Goal: Check status: Check status

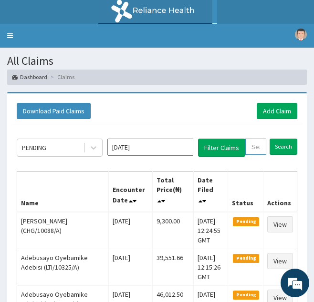
click at [259, 148] on input "text" at bounding box center [255, 147] width 21 height 16
paste input "IOD/10046/B"
type input "IOD/10046/B"
click at [279, 139] on input "Search" at bounding box center [293, 147] width 28 height 16
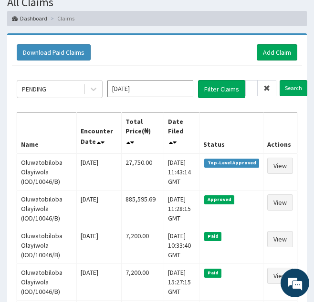
scroll to position [0, 0]
click at [267, 89] on icon at bounding box center [266, 88] width 7 height 7
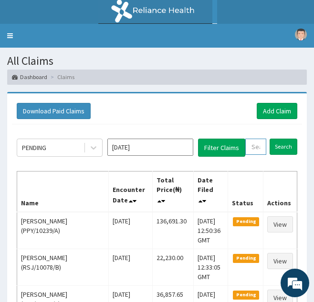
click at [254, 152] on input "text" at bounding box center [255, 147] width 21 height 16
paste input "WXX/10009/C"
type input "WXX/10009/C"
click at [279, 139] on input "Search" at bounding box center [293, 147] width 28 height 16
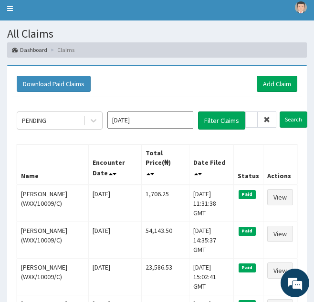
scroll to position [0, 0]
click at [268, 121] on icon at bounding box center [266, 119] width 7 height 7
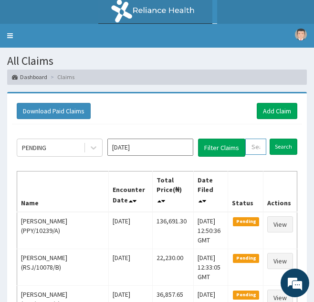
click at [259, 149] on input "text" at bounding box center [255, 147] width 21 height 16
paste input "AVL/10435/E"
type input "AVL/10435/E"
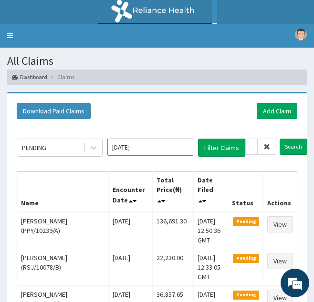
click at [259, 149] on span at bounding box center [267, 147] width 19 height 16
click at [259, 143] on input "text" at bounding box center [255, 147] width 21 height 16
paste input "AVL/10435/E"
type input "AVL/10435/E"
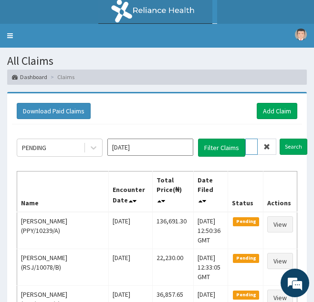
click at [279, 139] on input "Search" at bounding box center [293, 147] width 28 height 16
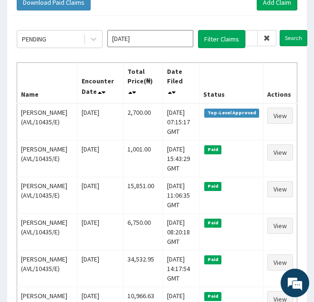
scroll to position [0, 0]
click at [267, 37] on icon at bounding box center [266, 38] width 7 height 7
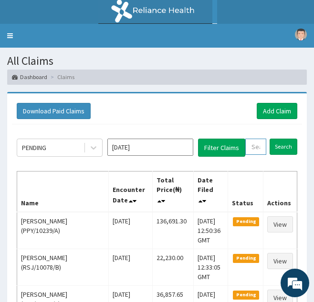
click at [257, 151] on input "text" at bounding box center [255, 147] width 21 height 16
paste input "WLC/10010/A"
type input "WLC/10010/A"
click at [279, 139] on input "Search" at bounding box center [293, 147] width 28 height 16
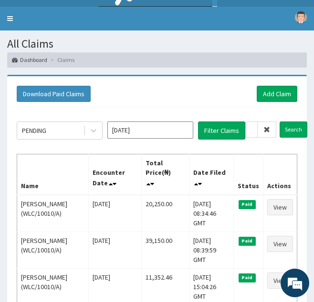
scroll to position [0, 0]
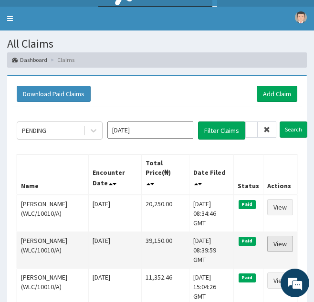
click at [283, 236] on link "View" at bounding box center [280, 244] width 26 height 16
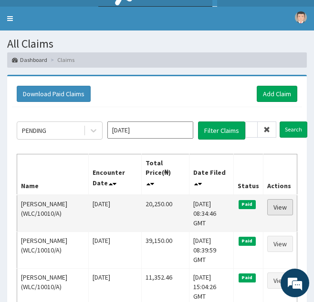
click at [282, 199] on link "View" at bounding box center [280, 207] width 26 height 16
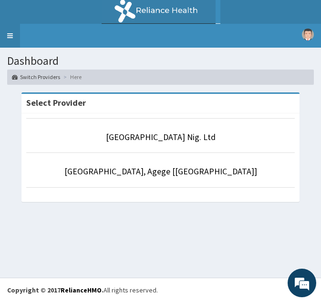
click at [10, 33] on link "Toggle navigation" at bounding box center [10, 36] width 20 height 24
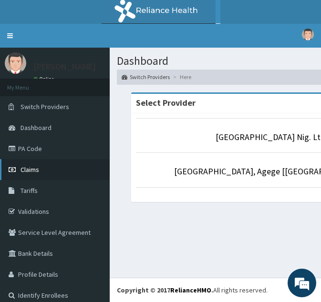
click at [29, 168] on span "Claims" at bounding box center [30, 169] width 19 height 9
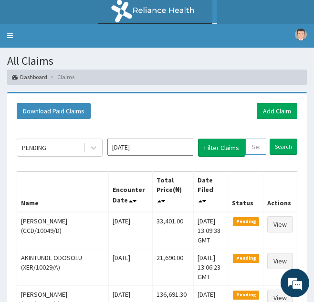
click at [256, 147] on input "text" at bounding box center [255, 147] width 21 height 16
paste input "GCA/10074/A"
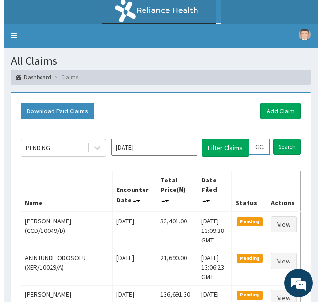
scroll to position [0, 35]
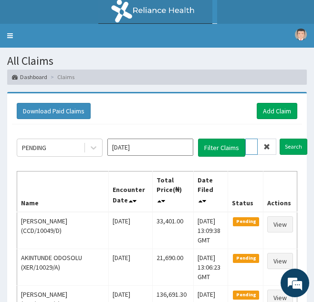
type input "GCA/10074/A"
click at [279, 139] on input "Search" at bounding box center [293, 147] width 28 height 16
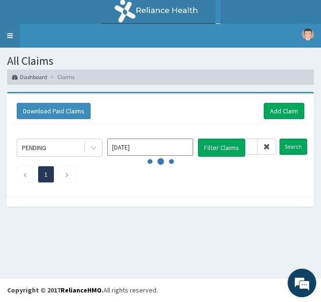
scroll to position [0, 0]
click at [7, 44] on link "Toggle navigation" at bounding box center [10, 36] width 20 height 24
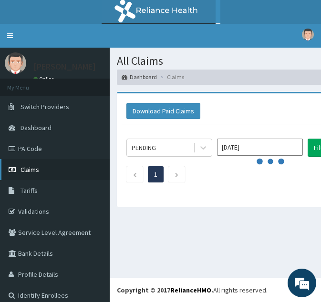
click at [31, 166] on span "Claims" at bounding box center [30, 169] width 19 height 9
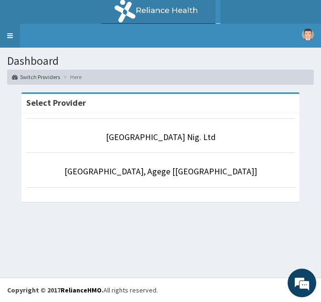
click at [4, 37] on link "Toggle navigation" at bounding box center [10, 36] width 20 height 24
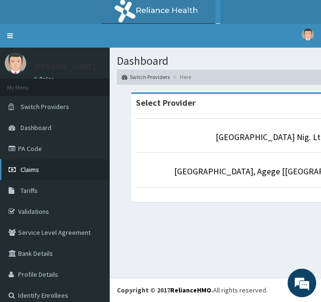
click at [20, 169] on link "Claims" at bounding box center [55, 169] width 110 height 21
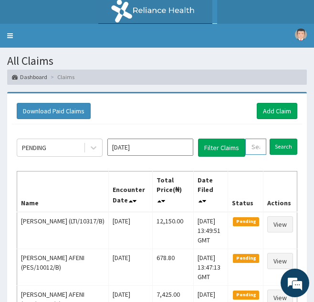
click at [259, 147] on input "text" at bounding box center [255, 147] width 21 height 16
paste input "GCA/10074/A"
type input "GCA/10074/A"
click at [279, 139] on input "Search" at bounding box center [293, 147] width 28 height 16
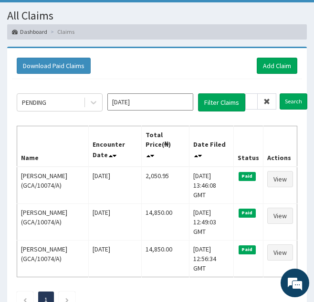
scroll to position [0, 0]
click at [268, 105] on icon at bounding box center [266, 101] width 7 height 7
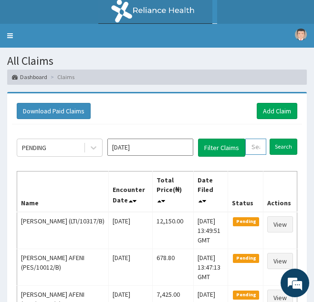
click at [253, 144] on input "text" at bounding box center [255, 147] width 21 height 16
paste input "JAP/10036/A"
type input "JAP/10036/A"
click at [279, 139] on input "Search" at bounding box center [293, 147] width 28 height 16
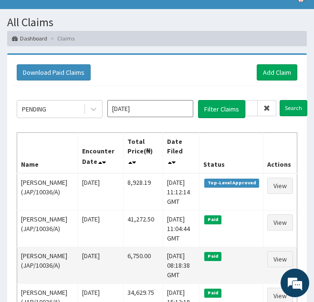
scroll to position [0, 0]
